Goal: Check status

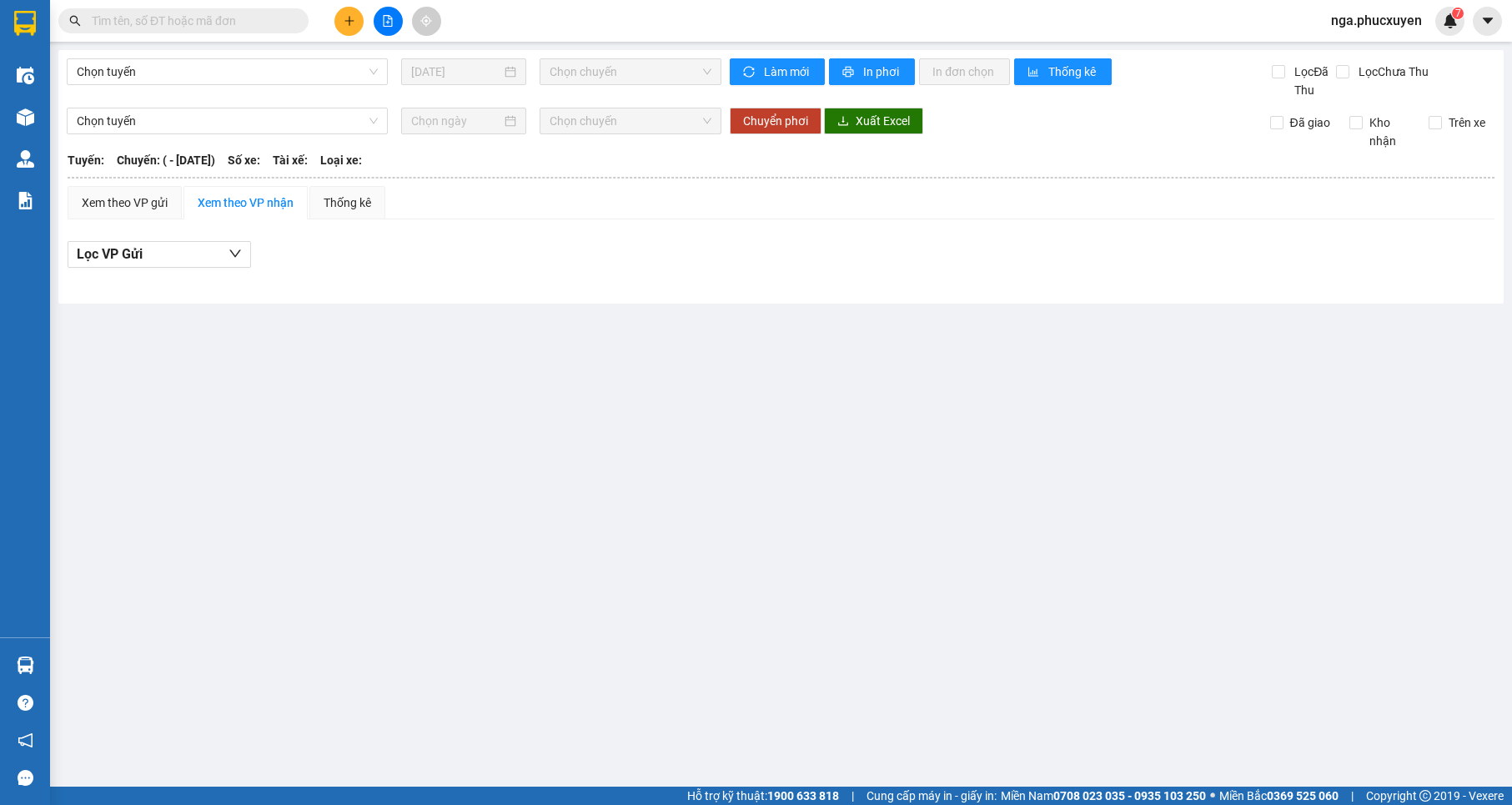
type input "[DATE]"
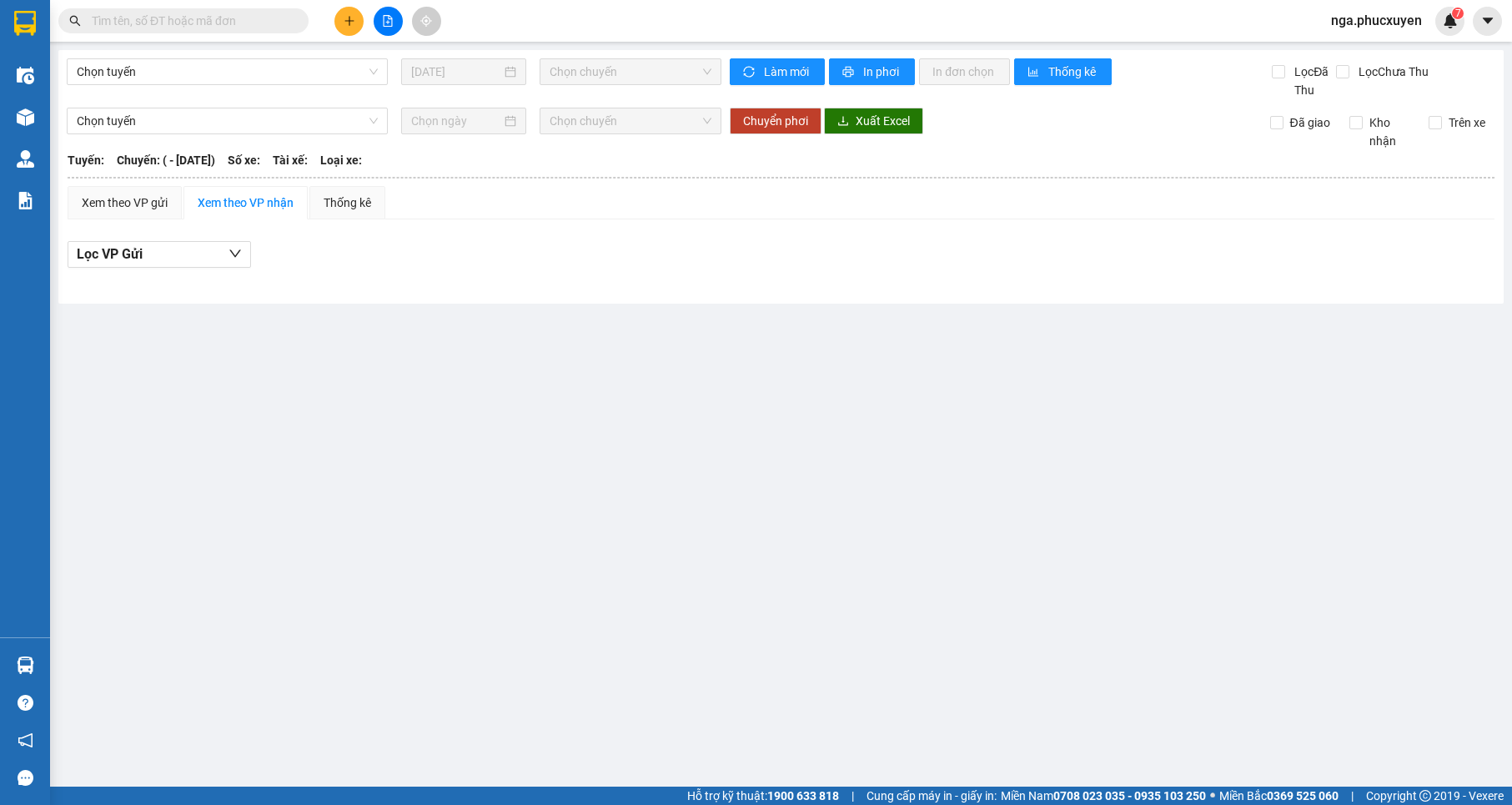
type input "[DATE]"
